Goal: Transaction & Acquisition: Purchase product/service

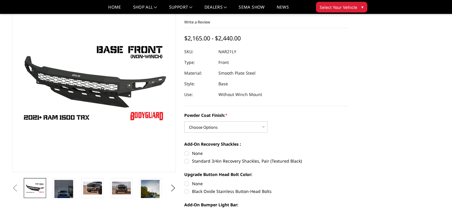
scroll to position [36, 0]
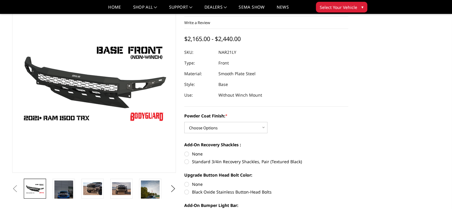
click at [113, 73] on img at bounding box center [202, 102] width 381 height 214
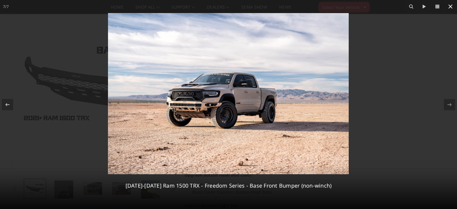
click at [452, 2] on button at bounding box center [450, 6] width 13 height 13
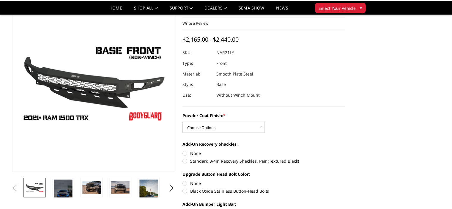
scroll to position [0, 59]
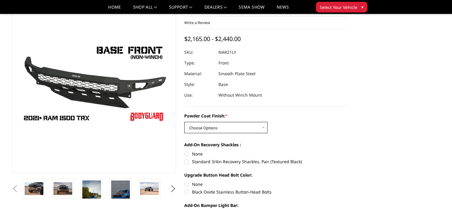
click at [264, 128] on select "Choose Options Bare Metal Textured Black Powder Coat" at bounding box center [225, 127] width 83 height 11
select select "3141"
click at [184, 122] on select "Choose Options Bare Metal Textured Black Powder Coat" at bounding box center [225, 127] width 83 height 11
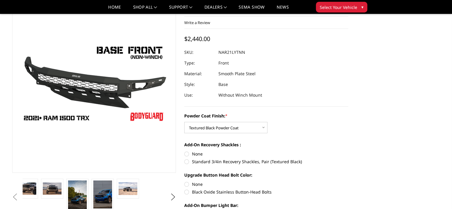
click at [309, 131] on div "Powder Coat Finish: * Choose Options Bare Metal Textured Black Powder Coat" at bounding box center [266, 123] width 164 height 21
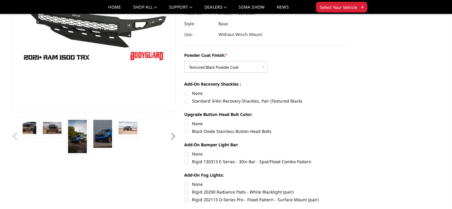
scroll to position [107, 0]
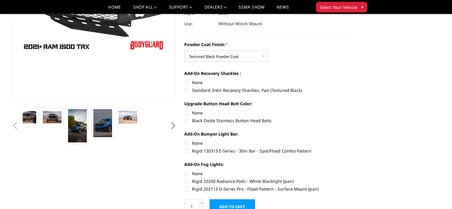
click at [225, 93] on label "Standard 3/4in Recovery Shackles, Pair (Textured Black)" at bounding box center [266, 90] width 164 height 6
click at [348, 80] on input "Standard 3/4in Recovery Shackles, Pair (Textured Black)" at bounding box center [348, 79] width 0 height 0
radio input "true"
click at [224, 122] on label "Black Oxide Stainless Button-Head Bolts" at bounding box center [266, 120] width 164 height 6
click at [348, 110] on input "Black Oxide Stainless Button-Head Bolts" at bounding box center [348, 110] width 0 height 0
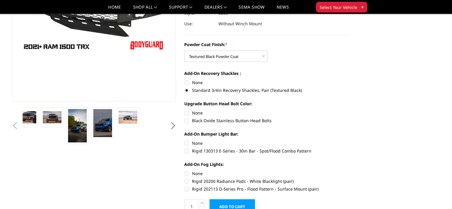
radio input "true"
click at [219, 150] on label "Rigid 130313 E-Series - 30in Bar - Spot/Flood Combo Pattern" at bounding box center [266, 151] width 164 height 6
click at [348, 140] on input "Rigid 130313 E-Series - 30in Bar - Spot/Flood Combo Pattern" at bounding box center [348, 140] width 0 height 0
radio input "true"
click at [344, 156] on div "Powder Coat Finish: * Choose Options Bare Metal Textured Black Powder Coat Add-…" at bounding box center [266, 116] width 164 height 150
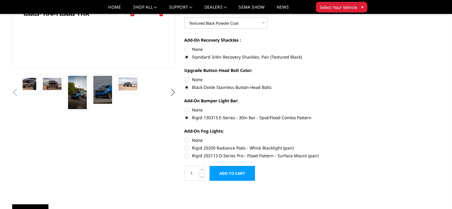
scroll to position [166, 0]
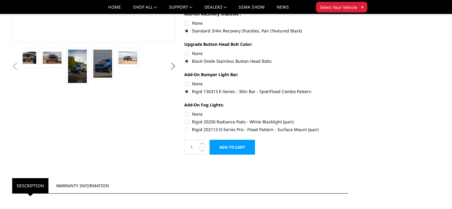
click at [273, 124] on label "Rigid 20200 Radiance Pods - White Blacklight (pair)" at bounding box center [266, 122] width 164 height 6
click at [348, 111] on input "Rigid 20200 Radiance Pods - White Blacklight (pair)" at bounding box center [348, 111] width 0 height 0
radio input "true"
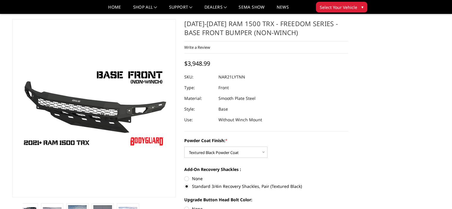
scroll to position [0, 0]
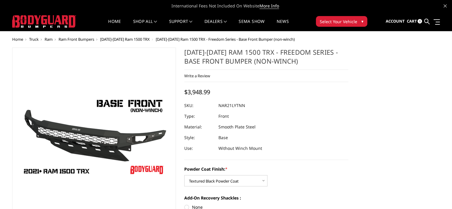
click at [174, 39] on span "[DATE]-[DATE] Ram 1500 TRX - Freedom Series - Base Front Bumper (non-winch)" at bounding box center [225, 39] width 139 height 5
click at [142, 37] on span "[DATE]-[DATE] Ram 1500 TRX" at bounding box center [125, 39] width 50 height 5
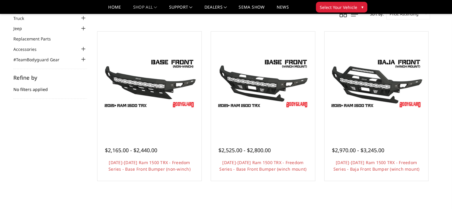
scroll to position [35, 0]
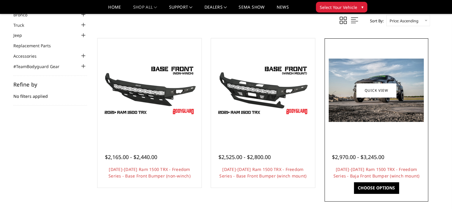
click at [380, 82] on img at bounding box center [376, 90] width 95 height 63
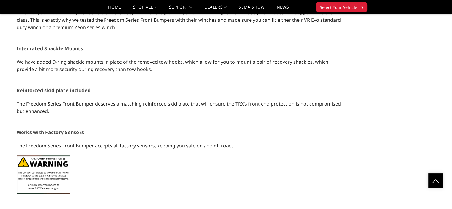
scroll to position [820, 0]
